Goal: Task Accomplishment & Management: Manage account settings

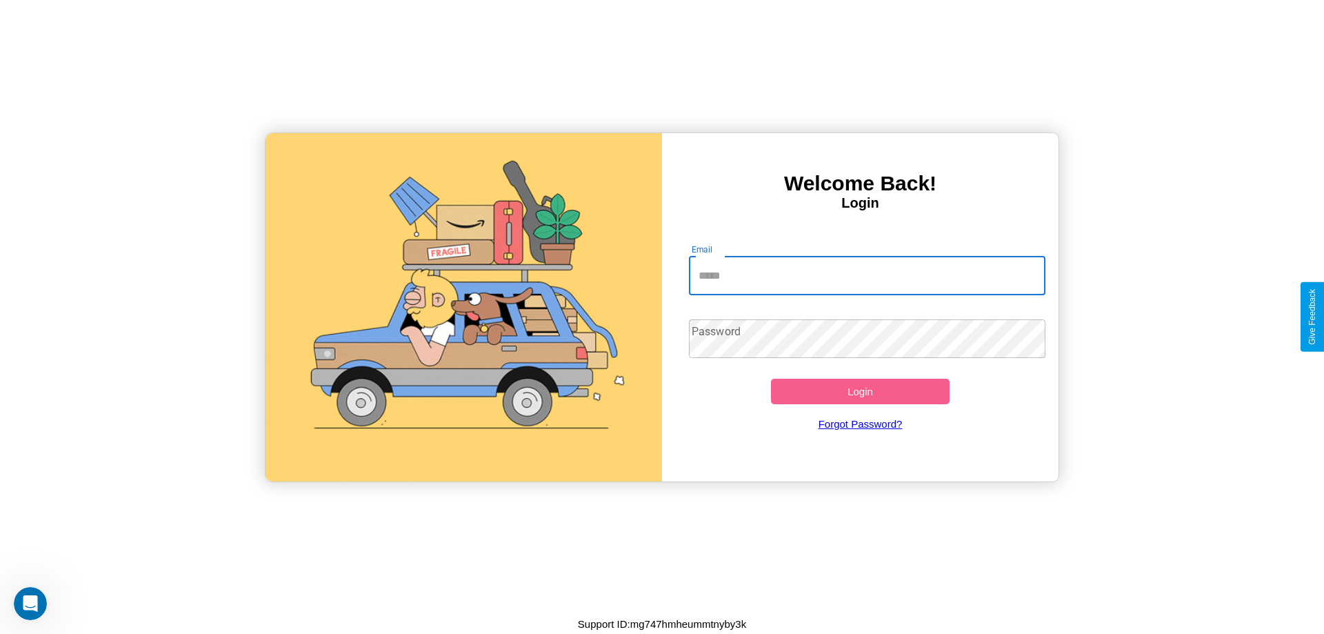
click at [867, 275] on input "Email" at bounding box center [867, 276] width 357 height 39
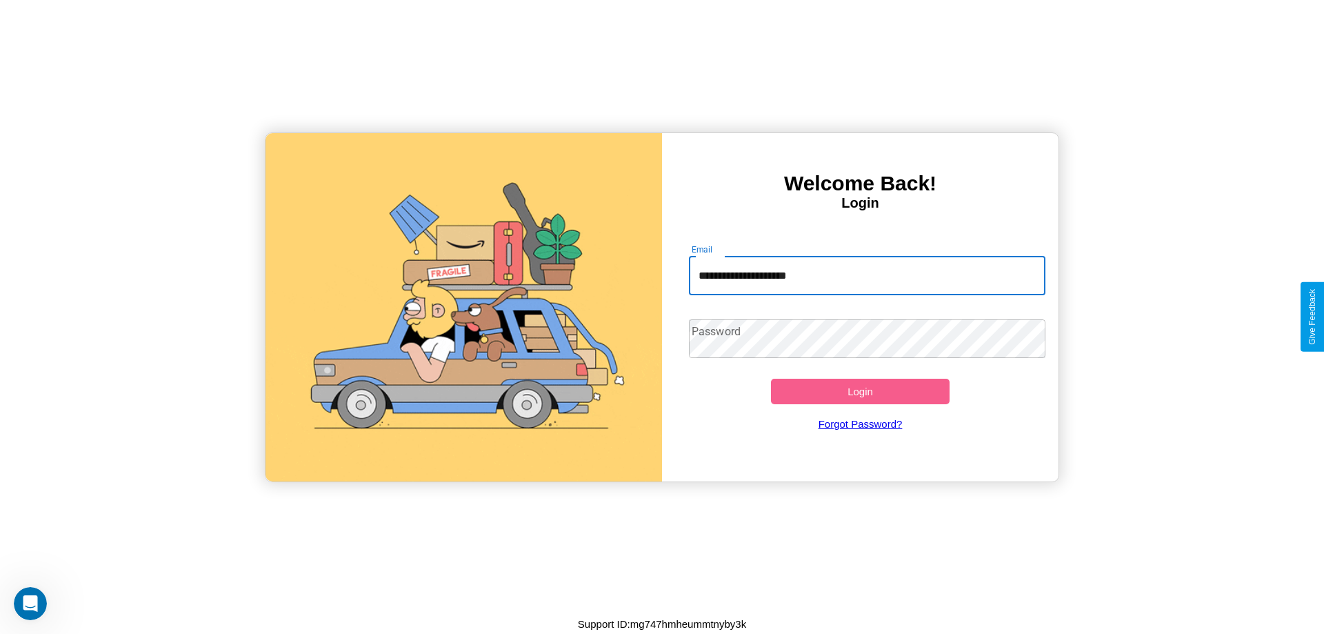
type input "**********"
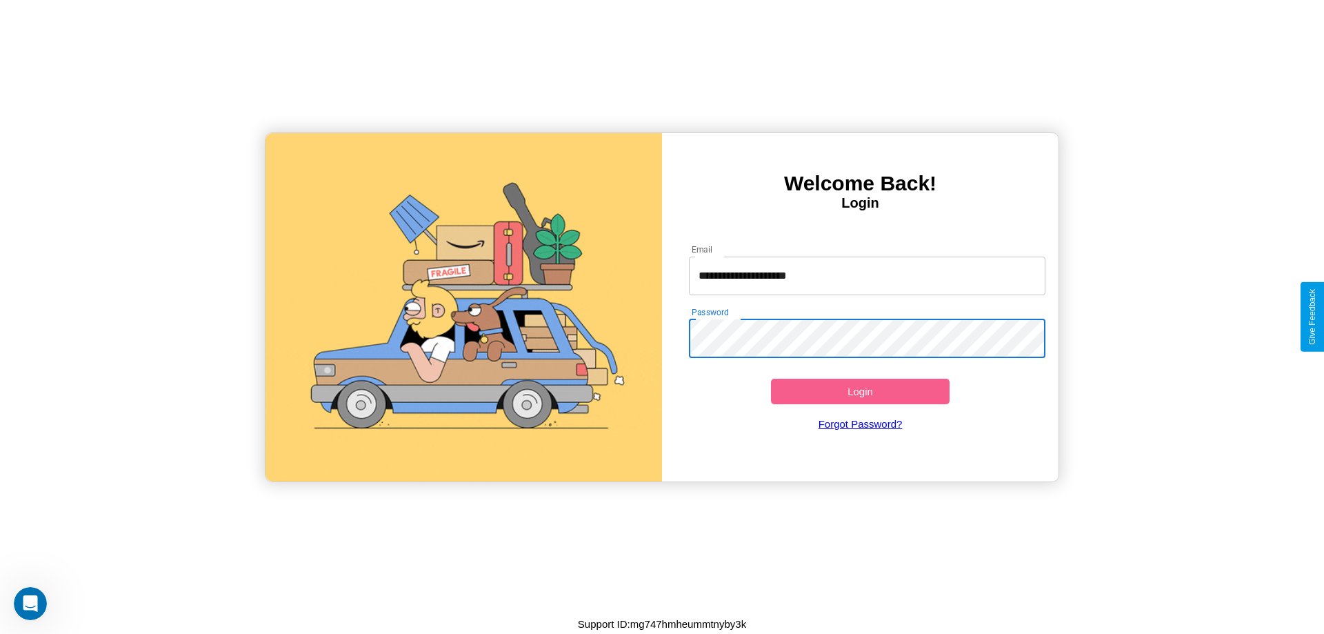
click at [860, 391] on button "Login" at bounding box center [860, 392] width 179 height 26
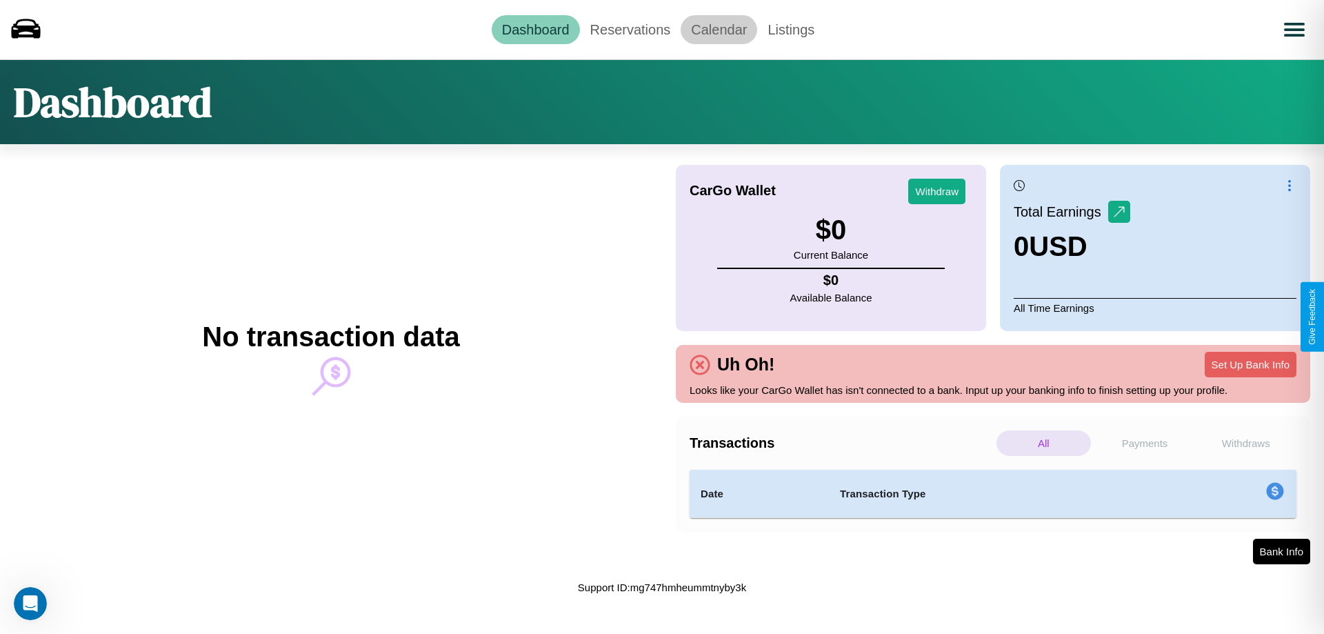
click at [719, 29] on link "Calendar" at bounding box center [719, 29] width 77 height 29
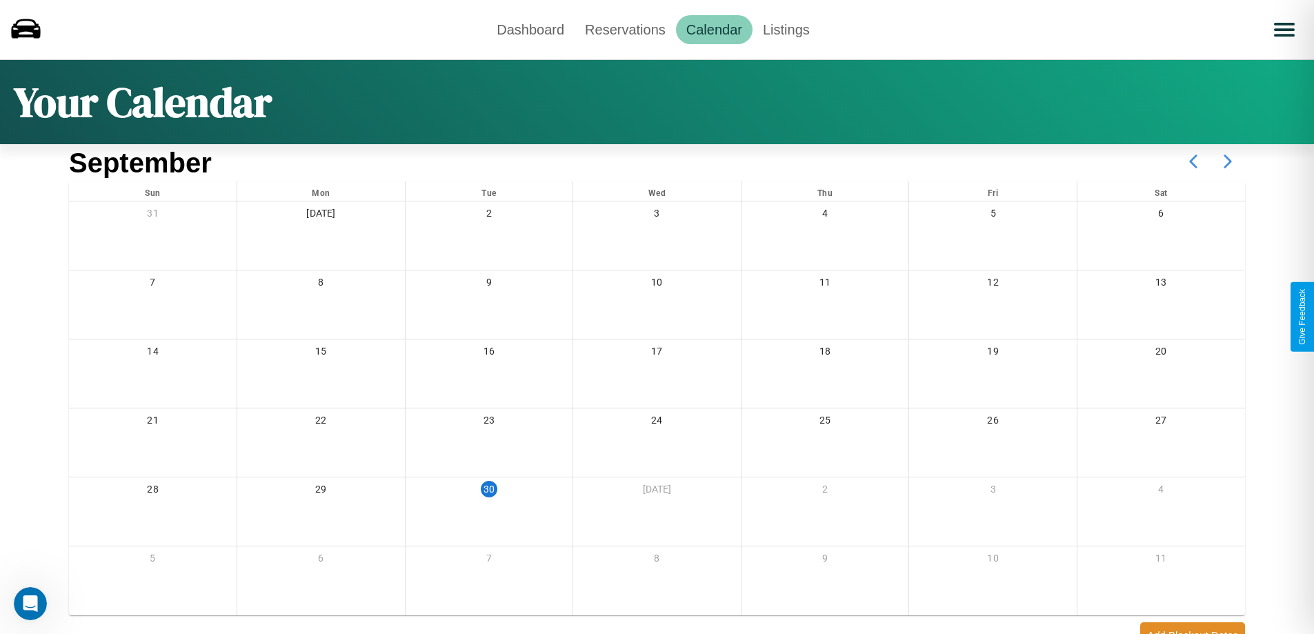
click at [1228, 161] on icon at bounding box center [1227, 161] width 34 height 34
click at [625, 29] on link "Reservations" at bounding box center [625, 29] width 101 height 29
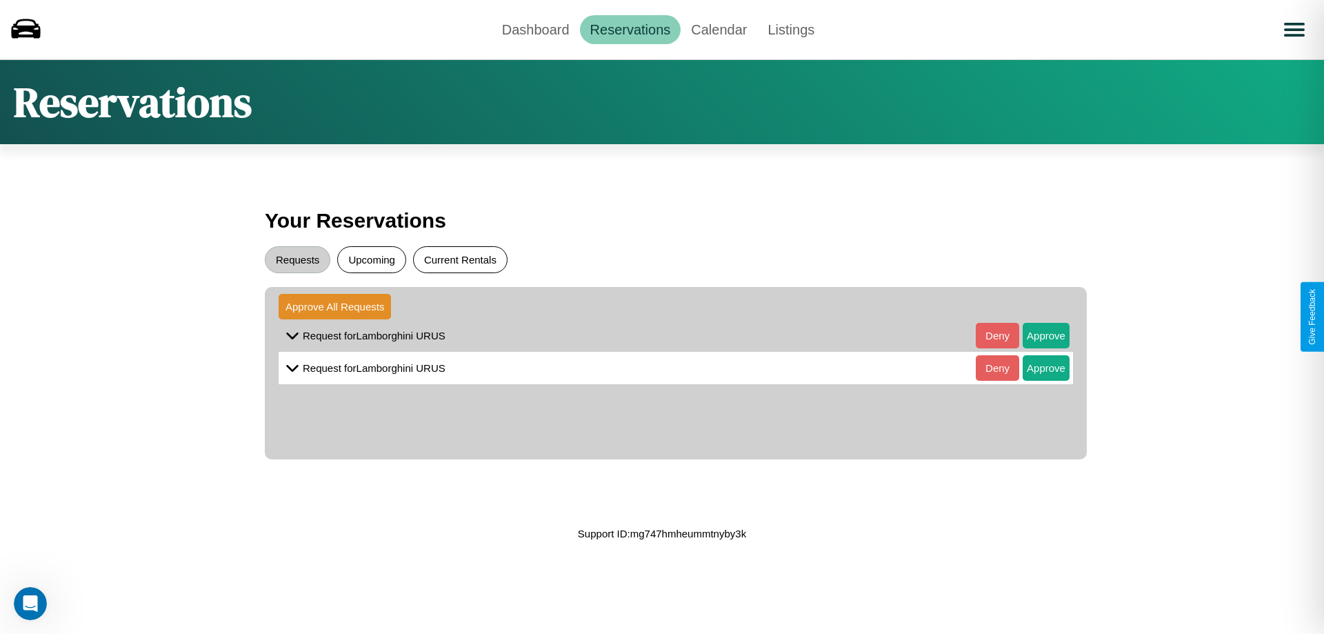
click at [460, 259] on button "Current Rentals" at bounding box center [460, 259] width 94 height 27
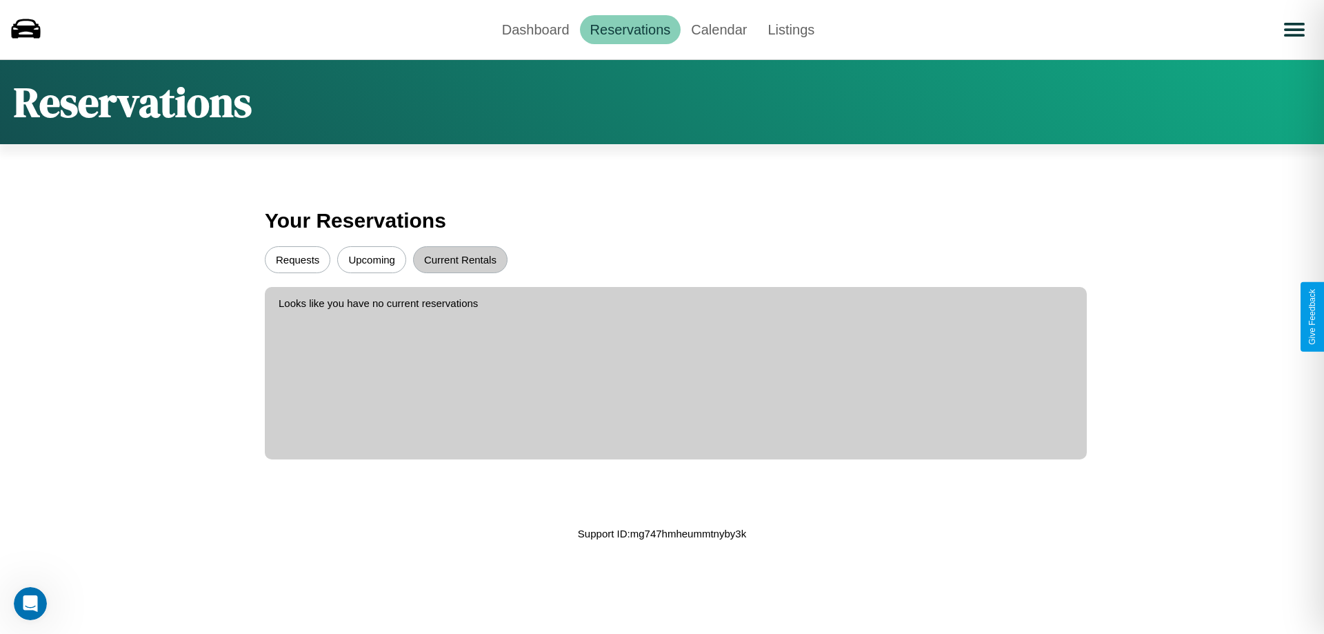
click at [372, 259] on button "Upcoming" at bounding box center [371, 259] width 69 height 27
click at [297, 259] on button "Requests" at bounding box center [298, 259] width 66 height 27
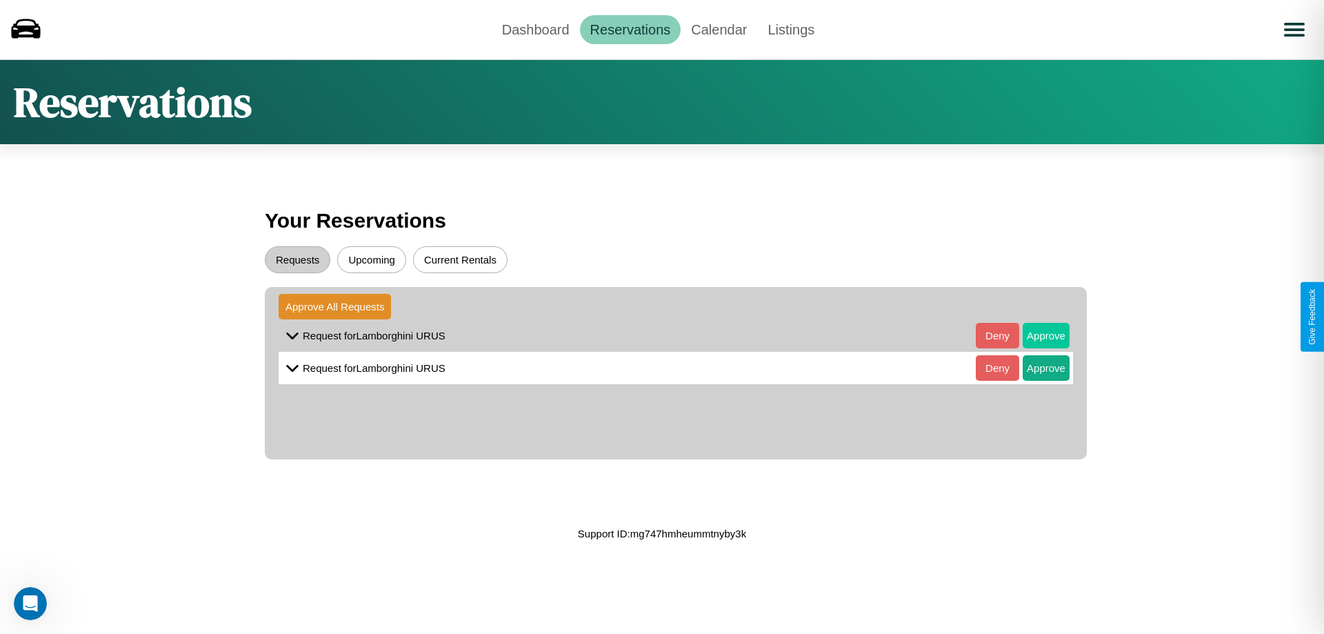
click at [1036, 335] on button "Approve" at bounding box center [1046, 336] width 47 height 26
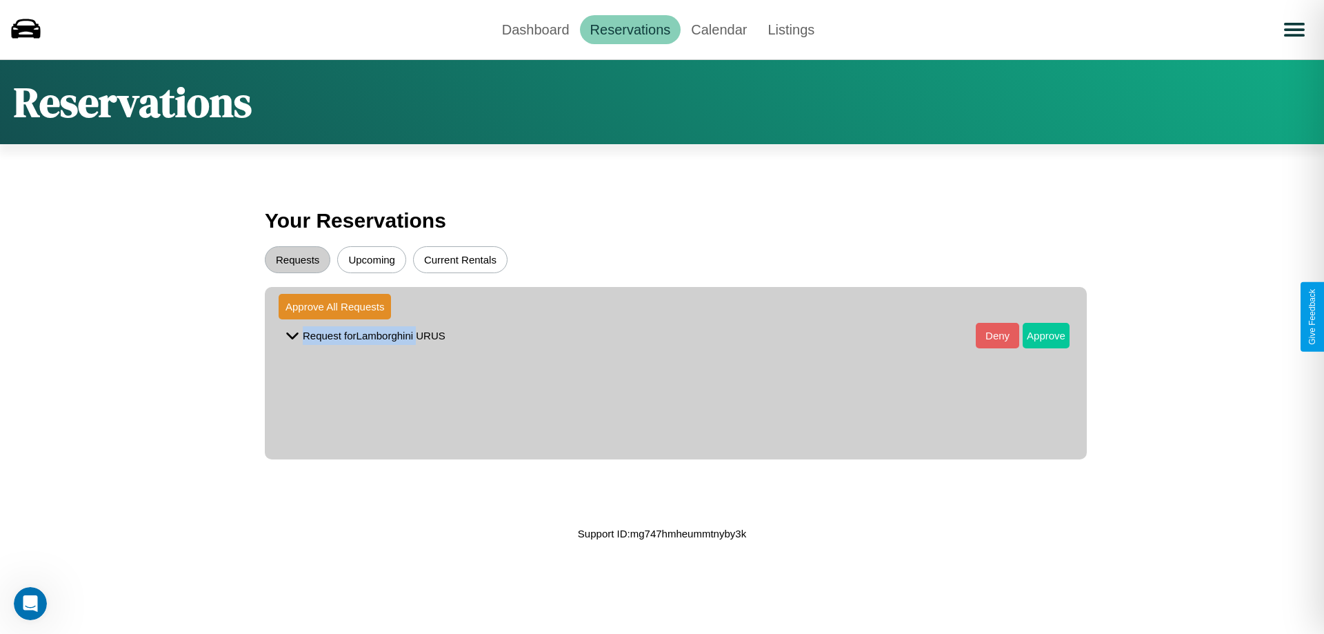
click at [1036, 335] on button "Approve" at bounding box center [1046, 336] width 47 height 26
